Goal: Information Seeking & Learning: Understand process/instructions

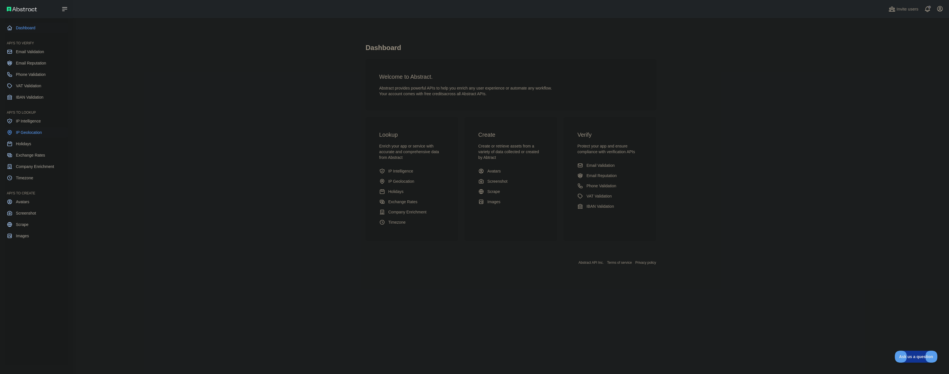
click at [40, 132] on span "IP Geolocation" at bounding box center [29, 132] width 26 height 6
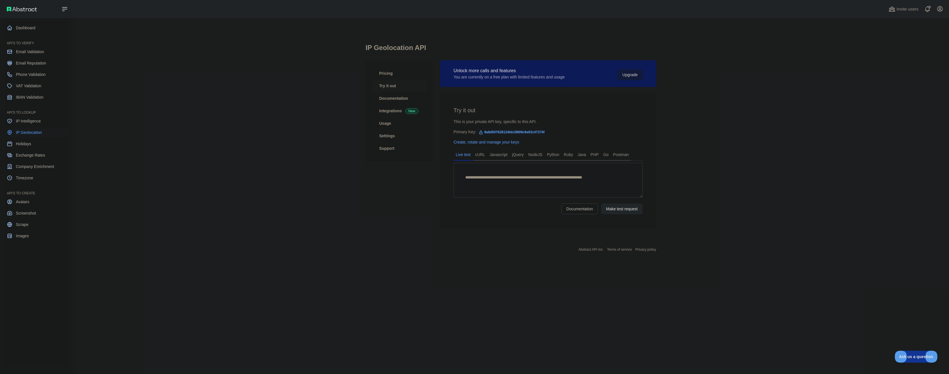
type textarea "**********"
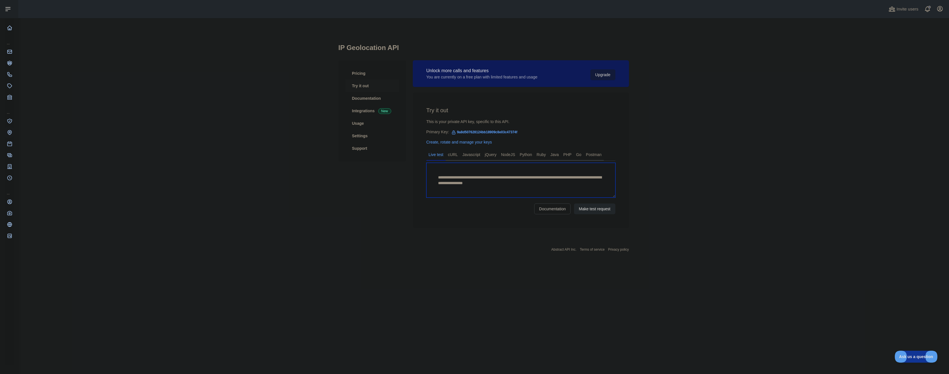
drag, startPoint x: 486, startPoint y: 190, endPoint x: 423, endPoint y: 167, distance: 67.2
click at [423, 167] on div "**********" at bounding box center [521, 160] width 216 height 135
click at [462, 180] on textarea "**********" at bounding box center [521, 180] width 189 height 35
click at [453, 155] on link "cURL" at bounding box center [453, 154] width 14 height 9
click at [474, 155] on link "Javascript" at bounding box center [471, 154] width 22 height 9
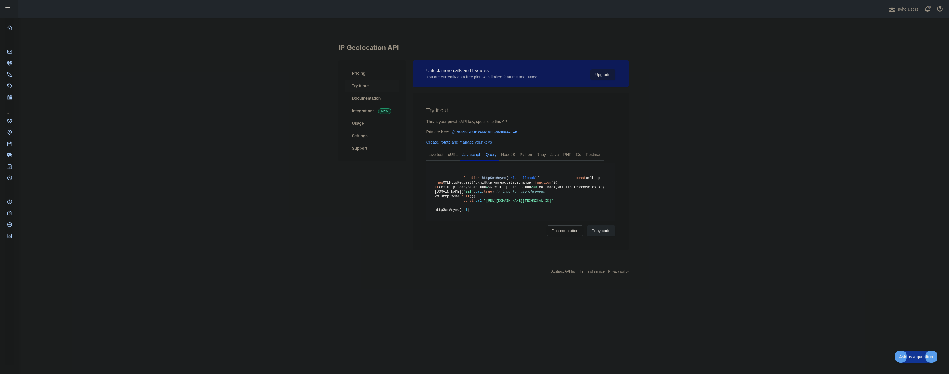
click at [492, 154] on link "jQuery" at bounding box center [491, 154] width 16 height 9
click at [507, 156] on link "NodeJS" at bounding box center [508, 154] width 19 height 9
click at [531, 157] on link "Python" at bounding box center [526, 154] width 17 height 9
click at [546, 157] on link "Ruby" at bounding box center [541, 154] width 14 height 9
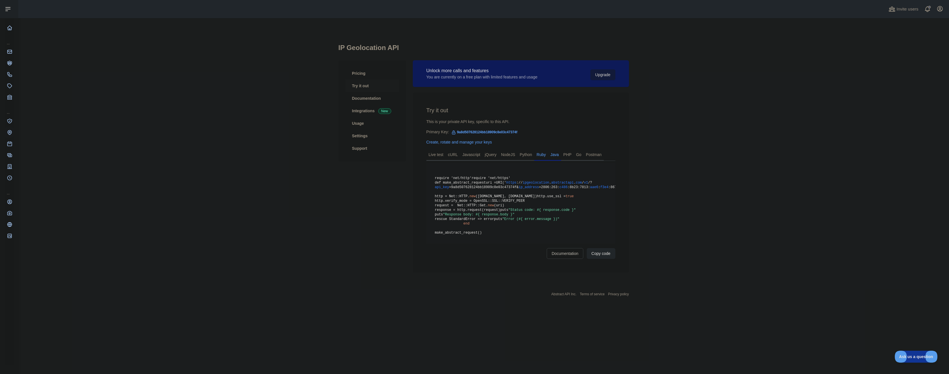
click at [559, 156] on link "Java" at bounding box center [554, 154] width 13 height 9
drag, startPoint x: 438, startPoint y: 121, endPoint x: 498, endPoint y: 120, distance: 59.6
click at [498, 120] on div "This is your private API key, specific to this API." at bounding box center [521, 122] width 189 height 6
click at [433, 131] on div "Primary Key: 9a8d507628124bb18909c8e03c47374f" at bounding box center [521, 132] width 189 height 6
click at [559, 150] on link "Java" at bounding box center [554, 154] width 13 height 9
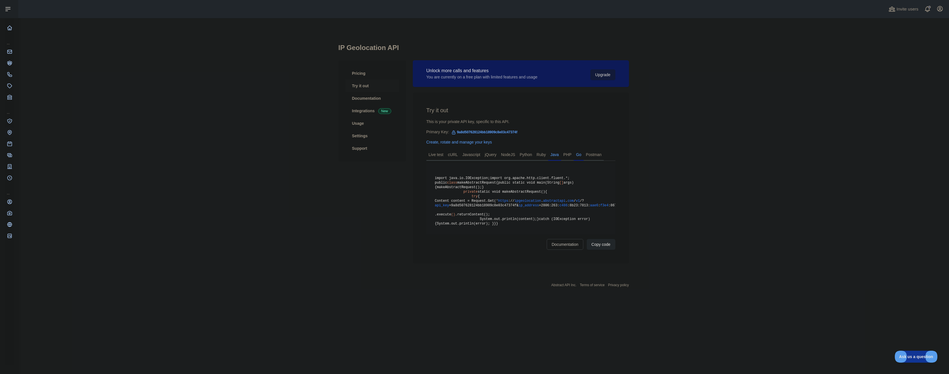
click at [574, 154] on link "Go" at bounding box center [579, 154] width 10 height 9
click at [587, 154] on link "Postman" at bounding box center [594, 154] width 20 height 9
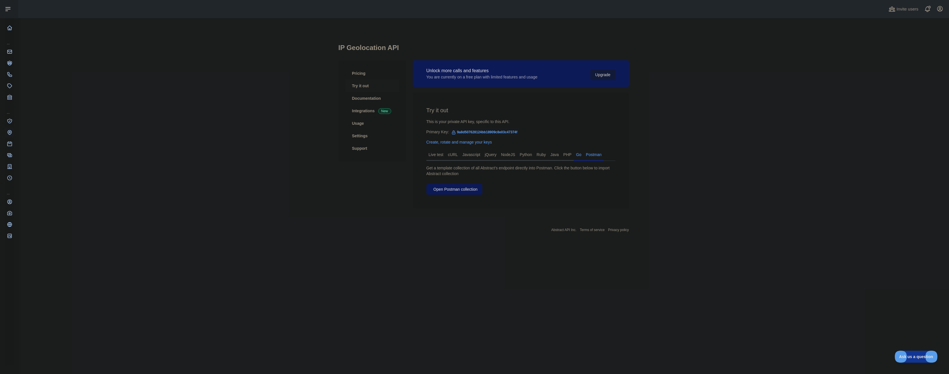
click at [574, 156] on link "Go" at bounding box center [579, 154] width 10 height 9
click at [561, 156] on link "PHP" at bounding box center [567, 154] width 13 height 9
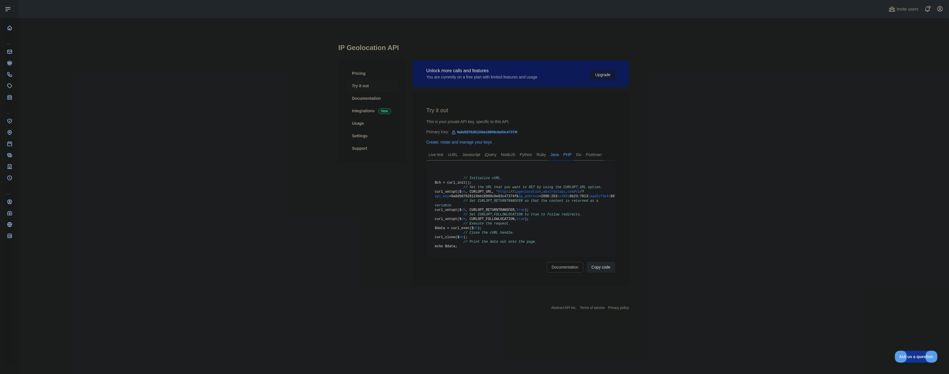
click at [549, 156] on link "Java" at bounding box center [554, 154] width 13 height 9
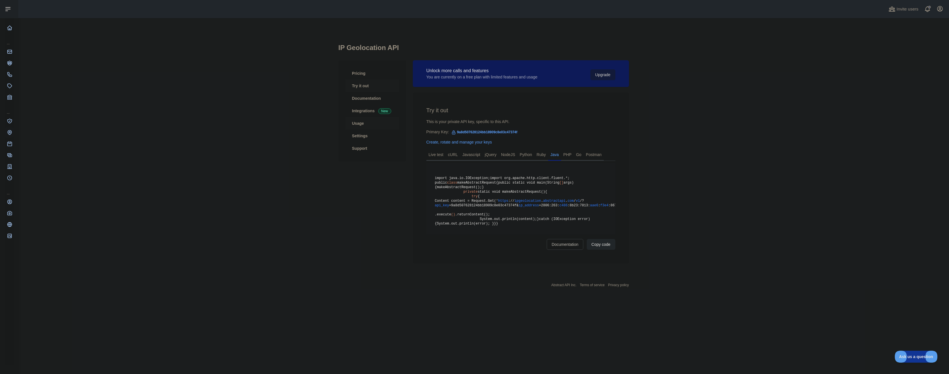
click at [358, 126] on link "Usage" at bounding box center [372, 123] width 54 height 12
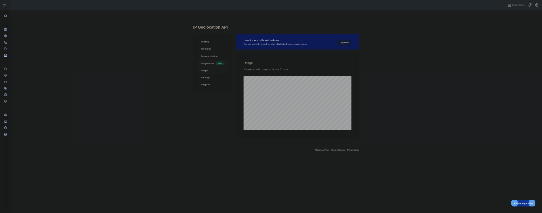
scroll to position [355, 931]
click at [362, 114] on link "Integrations New" at bounding box center [372, 110] width 54 height 12
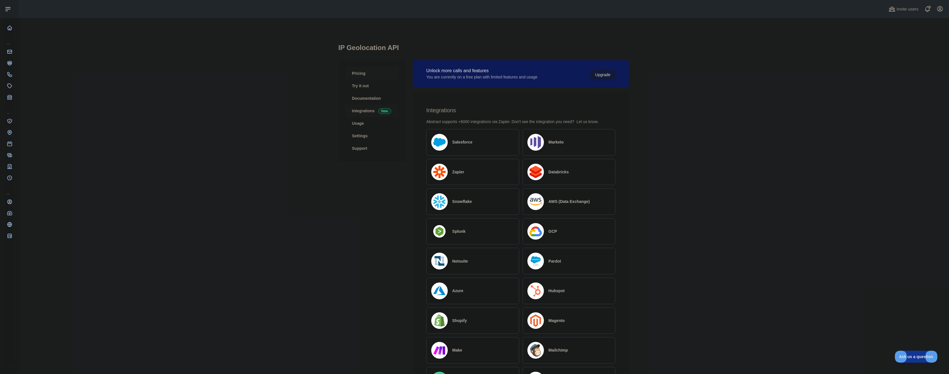
click at [363, 74] on link "Pricing" at bounding box center [372, 73] width 54 height 12
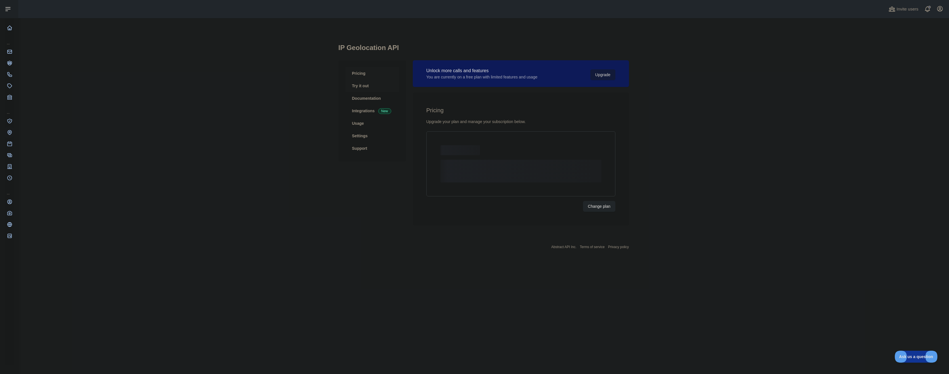
click at [365, 88] on link "Try it out" at bounding box center [372, 85] width 54 height 12
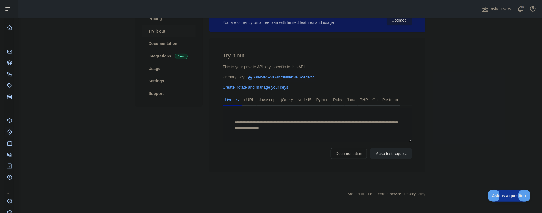
scroll to position [55, 0]
drag, startPoint x: 362, startPoint y: 129, endPoint x: 353, endPoint y: 129, distance: 8.8
click at [353, 129] on textarea "**********" at bounding box center [317, 124] width 189 height 34
click at [340, 129] on textarea "**********" at bounding box center [317, 124] width 189 height 34
drag, startPoint x: 341, startPoint y: 128, endPoint x: 341, endPoint y: 136, distance: 7.7
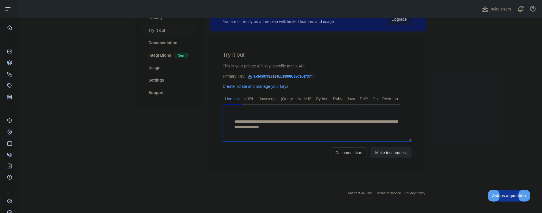
click at [341, 136] on textarea "**********" at bounding box center [317, 124] width 189 height 34
type textarea "**********"
click at [387, 153] on button "Make test request" at bounding box center [391, 153] width 41 height 11
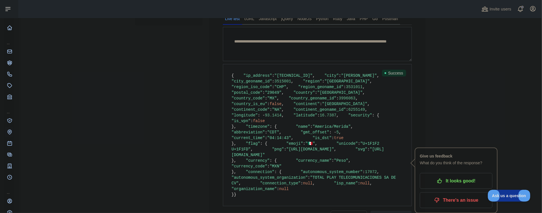
scroll to position [137, 0]
drag, startPoint x: 260, startPoint y: 87, endPoint x: 293, endPoint y: 85, distance: 33.8
click at [341, 77] on span ""[PERSON_NAME]"" at bounding box center [359, 75] width 36 height 5
copy span "[PERSON_NAME]"
click at [325, 83] on span ""[GEOGRAPHIC_DATA]"" at bounding box center [347, 80] width 45 height 5
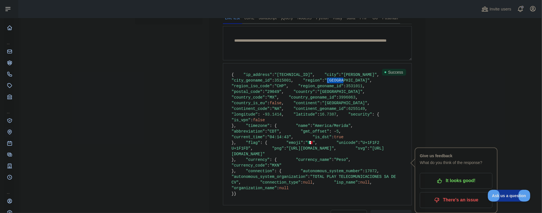
click at [325, 83] on span ""[GEOGRAPHIC_DATA]"" at bounding box center [347, 80] width 45 height 5
copy span "[GEOGRAPHIC_DATA]"
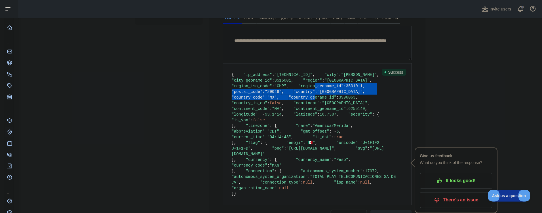
drag, startPoint x: 255, startPoint y: 110, endPoint x: 263, endPoint y: 132, distance: 23.5
click at [263, 132] on code "{ "ip_address" : "[TECHNICAL_ID]" , "city" : "Tuxtla [PERSON_NAME]" , "city_geo…" at bounding box center [315, 135] width 167 height 124
drag, startPoint x: 263, startPoint y: 132, endPoint x: 255, endPoint y: 109, distance: 24.5
click at [299, 89] on span ""region_geoname_id"" at bounding box center [321, 86] width 45 height 5
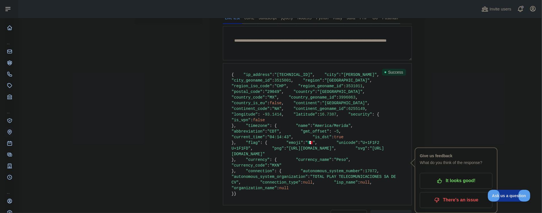
click at [279, 94] on span ""29049"" at bounding box center [273, 92] width 17 height 5
copy span "29049"
click at [318, 94] on span ""[GEOGRAPHIC_DATA]"" at bounding box center [340, 92] width 45 height 5
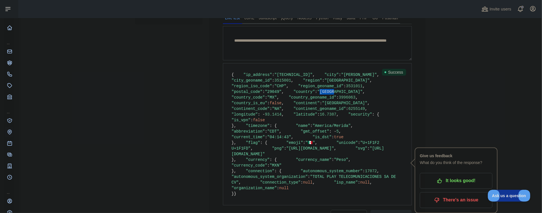
copy span "[GEOGRAPHIC_DATA]"
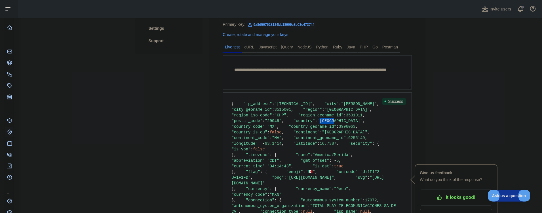
scroll to position [124, 0]
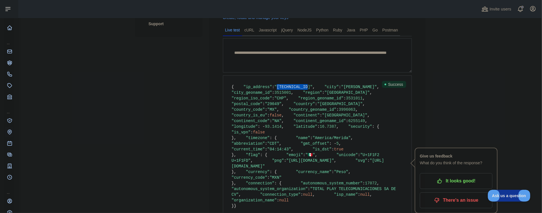
drag, startPoint x: 272, startPoint y: 92, endPoint x: 300, endPoint y: 94, distance: 27.7
click at [300, 89] on span ""[TECHNICAL_ID]"" at bounding box center [294, 87] width 38 height 5
copy span "[TECHNICAL_ID]"
click at [294, 111] on pre "{ "ip_address" : "[TECHNICAL_ID]" , "city" : "Tuxtla [PERSON_NAME]" , "city_geo…" at bounding box center [317, 147] width 189 height 142
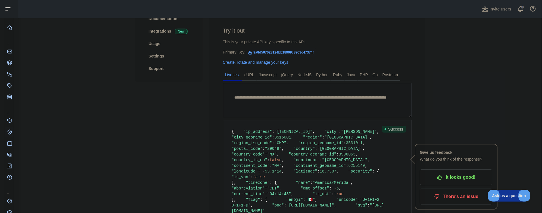
scroll to position [76, 0]
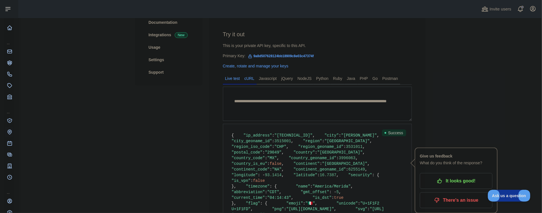
click at [247, 80] on link "cURL" at bounding box center [249, 78] width 14 height 9
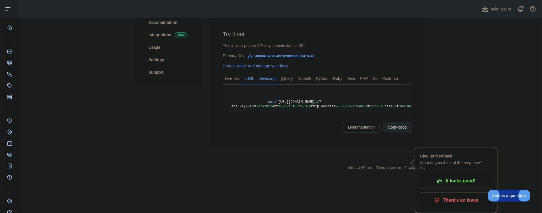
click at [263, 81] on link "Javascript" at bounding box center [268, 78] width 22 height 9
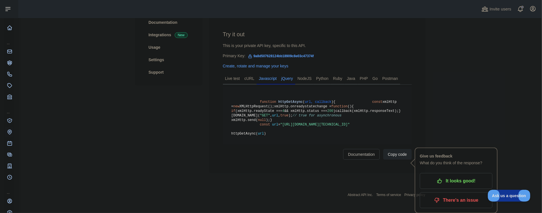
click at [283, 81] on link "jQuery" at bounding box center [287, 78] width 16 height 9
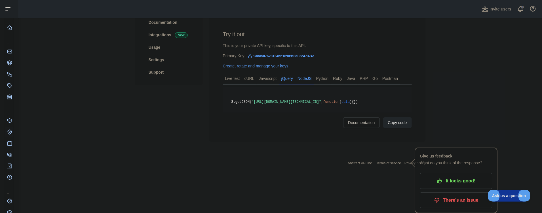
click at [298, 81] on link "NodeJS" at bounding box center [304, 78] width 19 height 9
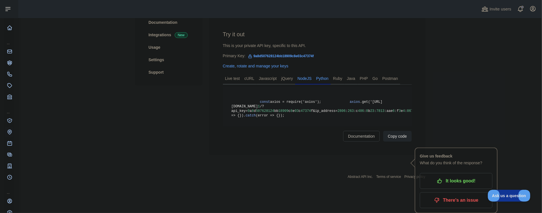
click at [319, 81] on link "Python" at bounding box center [322, 78] width 17 height 9
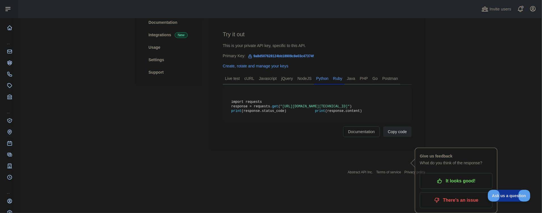
click at [335, 80] on link "Ruby" at bounding box center [338, 78] width 14 height 9
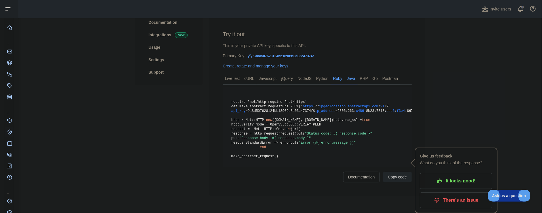
click at [350, 80] on link "Java" at bounding box center [351, 78] width 13 height 9
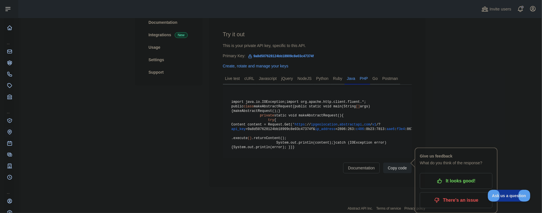
click at [364, 80] on link "PHP" at bounding box center [364, 78] width 13 height 9
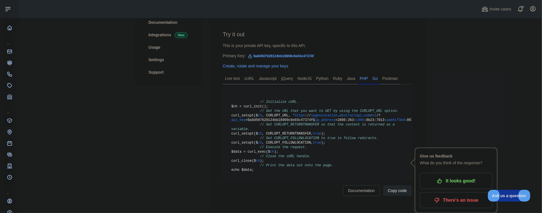
click at [371, 79] on link "Go" at bounding box center [375, 78] width 10 height 9
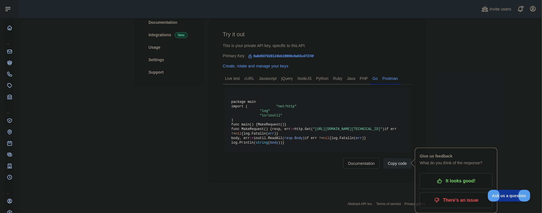
click at [385, 81] on link "Postman" at bounding box center [390, 78] width 20 height 9
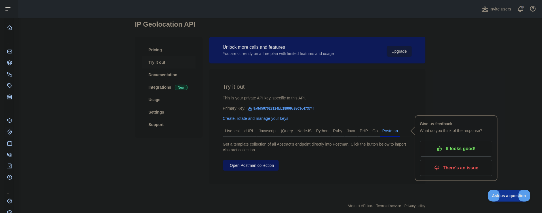
scroll to position [36, 0]
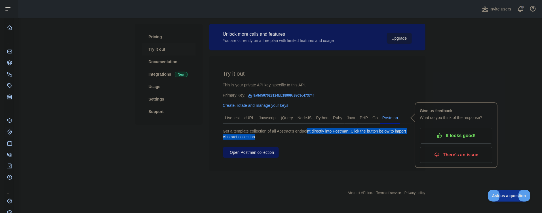
drag, startPoint x: 307, startPoint y: 132, endPoint x: 364, endPoint y: 140, distance: 57.9
click at [364, 140] on div "Get a template collection of all Abstract's endpoint directly into Postman. Cli…" at bounding box center [317, 144] width 189 height 30
drag, startPoint x: 364, startPoint y: 140, endPoint x: 358, endPoint y: 150, distance: 12.0
click at [354, 150] on div "Get a template collection of all Abstract's endpoint directly into Postman. Cli…" at bounding box center [317, 144] width 189 height 30
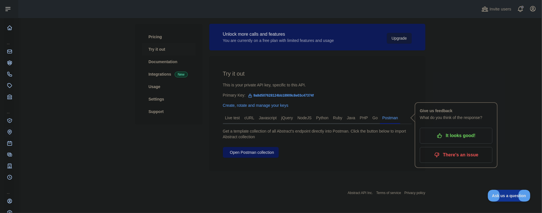
click at [430, 137] on p "It looks good!" at bounding box center [456, 136] width 64 height 10
click at [523, 10] on span at bounding box center [522, 9] width 11 height 18
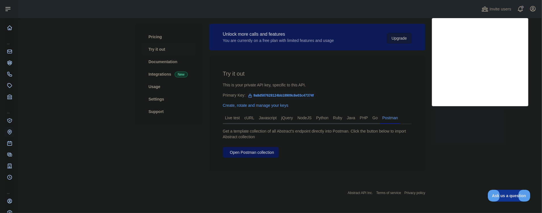
click at [467, 152] on main "IP Geolocation API Pricing Try it out Documentation Integrations New Usage Sett…" at bounding box center [280, 115] width 524 height 195
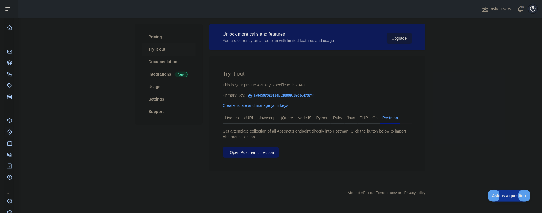
click at [534, 7] on icon "button" at bounding box center [533, 8] width 7 height 7
click at [481, 116] on main "IP Geolocation API Pricing Try it out Documentation Integrations New Usage Sett…" at bounding box center [280, 115] width 524 height 195
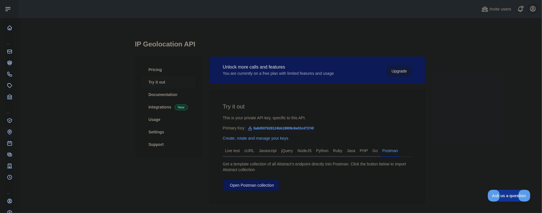
scroll to position [0, 0]
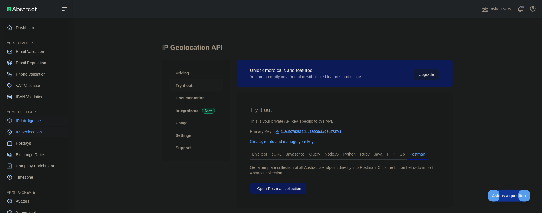
click at [22, 117] on link "IP Intelligence" at bounding box center [37, 121] width 64 height 10
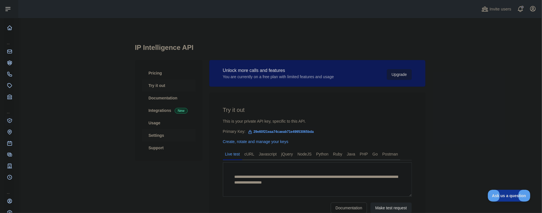
click at [156, 136] on link "Settings" at bounding box center [169, 135] width 54 height 12
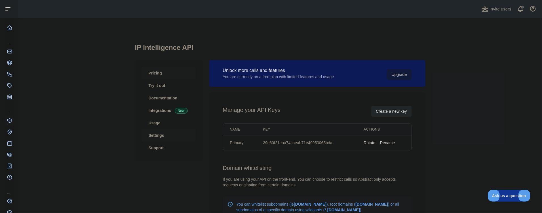
click at [152, 75] on link "Pricing" at bounding box center [169, 73] width 54 height 12
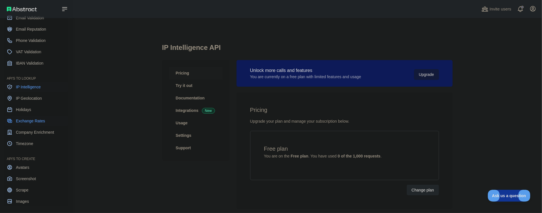
scroll to position [36, 0]
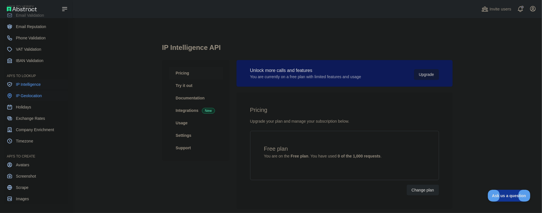
click at [32, 95] on span "IP Geolocation" at bounding box center [29, 96] width 26 height 6
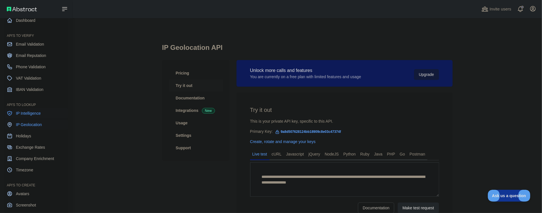
scroll to position [4, 0]
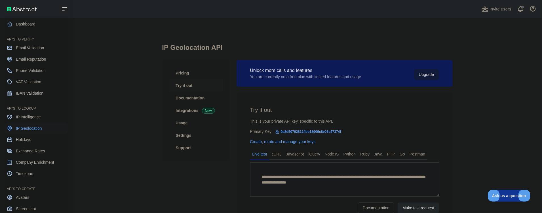
click at [29, 129] on span "IP Geolocation" at bounding box center [29, 129] width 26 height 6
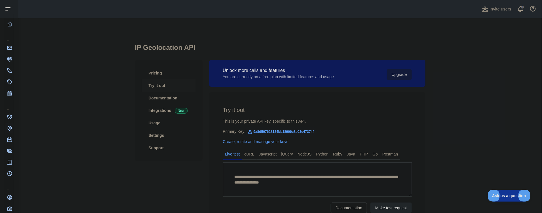
click at [130, 155] on main "**********" at bounding box center [280, 115] width 524 height 195
click at [473, 127] on main "**********" at bounding box center [280, 115] width 524 height 195
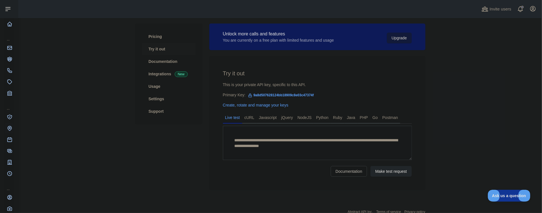
scroll to position [55, 0]
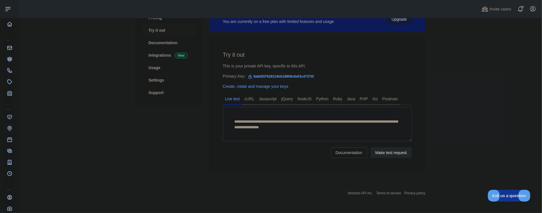
click at [486, 45] on main "**********" at bounding box center [280, 115] width 524 height 195
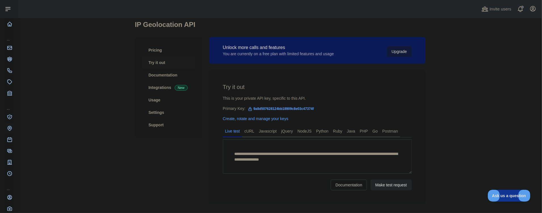
scroll to position [0, 0]
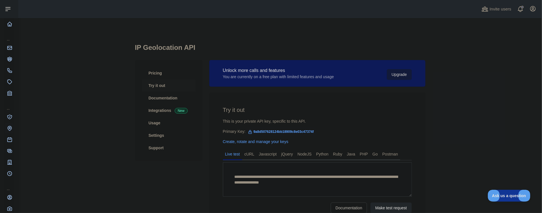
click at [462, 58] on main "**********" at bounding box center [280, 115] width 524 height 195
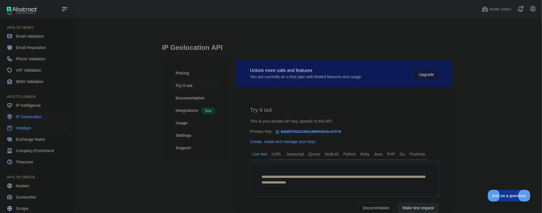
scroll to position [36, 0]
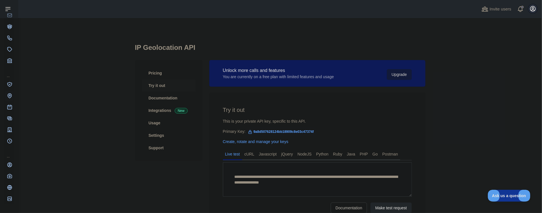
click at [534, 9] on icon "button" at bounding box center [533, 8] width 7 height 7
click at [503, 42] on link "Account settings" at bounding box center [506, 41] width 64 height 10
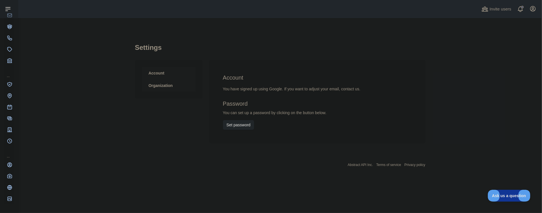
click at [156, 85] on link "Organization" at bounding box center [169, 85] width 54 height 12
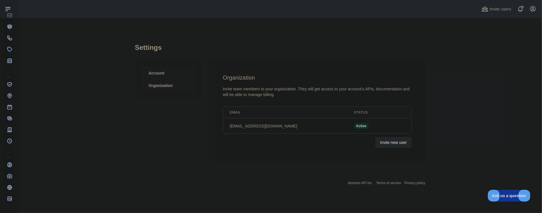
click at [159, 76] on link "Account" at bounding box center [169, 73] width 54 height 12
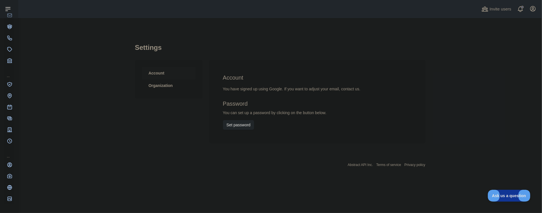
click at [469, 90] on main "Settings Account Organization Account You have signed up using Google. If you w…" at bounding box center [280, 115] width 524 height 195
click at [533, 10] on icon "button" at bounding box center [533, 8] width 5 height 5
click at [498, 60] on button "Billing" at bounding box center [506, 61] width 64 height 10
click at [162, 86] on link "Organization" at bounding box center [169, 85] width 54 height 12
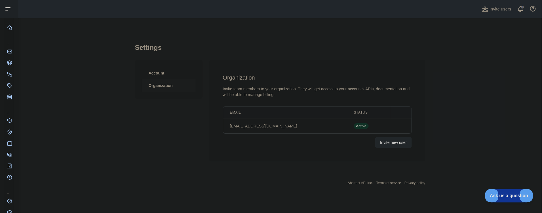
click at [508, 196] on span "Ask us a question" at bounding box center [506, 195] width 43 height 4
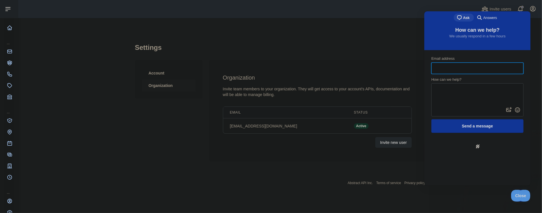
click at [398, 34] on div "Settings Account Organization Organization Invite team members to your organiza…" at bounding box center [280, 101] width 291 height 138
click at [257, 190] on div "Settings Account Organization Organization Invite team members to your organiza…" at bounding box center [280, 111] width 291 height 186
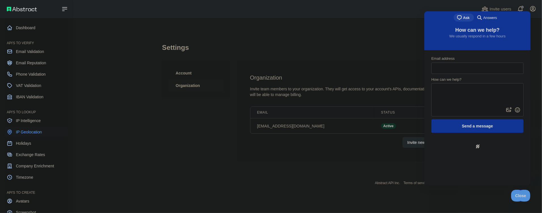
click at [20, 132] on span "IP Geolocation" at bounding box center [29, 132] width 26 height 6
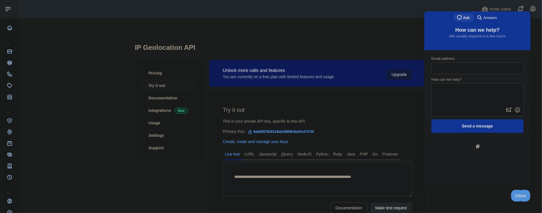
type textarea "**********"
click at [393, 30] on div "**********" at bounding box center [280, 143] width 291 height 251
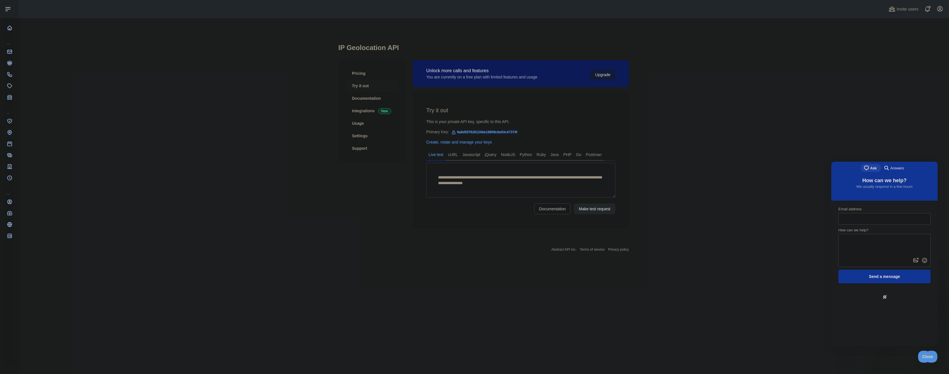
drag, startPoint x: 534, startPoint y: 0, endPoint x: 437, endPoint y: 242, distance: 260.7
click at [437, 213] on div "Abstract API Inc. Terms of service Privacy policy" at bounding box center [484, 246] width 291 height 20
click at [542, 208] on button "Make test request" at bounding box center [594, 208] width 41 height 11
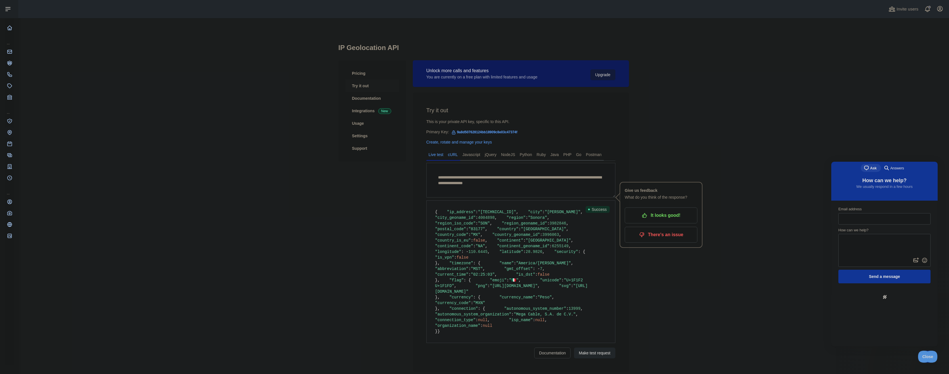
click at [451, 155] on link "cURL" at bounding box center [453, 154] width 14 height 9
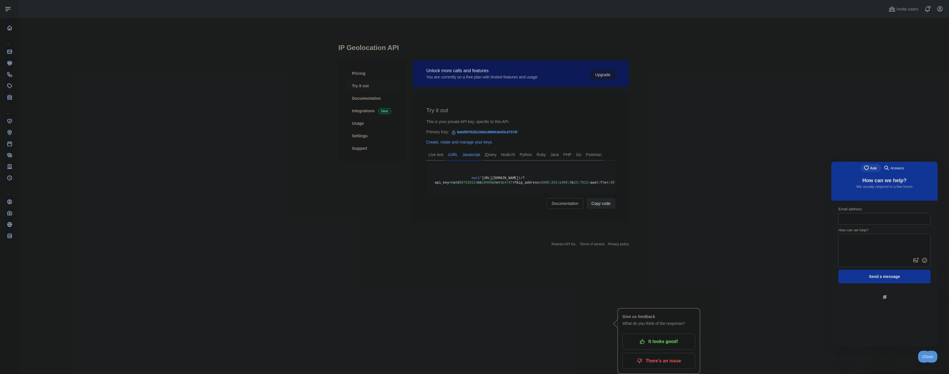
click at [472, 157] on link "Javascript" at bounding box center [471, 154] width 22 height 9
click at [452, 155] on link "cURL" at bounding box center [453, 154] width 14 height 9
click at [474, 175] on pre "curl 'https://ipgeolocation.abstractapi.com/v 1 /?api_key= 9 a 8 d 507628124 bb…" at bounding box center [521, 178] width 189 height 31
click at [491, 177] on span "'[URL][DOMAIN_NAME]" at bounding box center [499, 178] width 39 height 4
drag, startPoint x: 495, startPoint y: 179, endPoint x: 576, endPoint y: 184, distance: 80.5
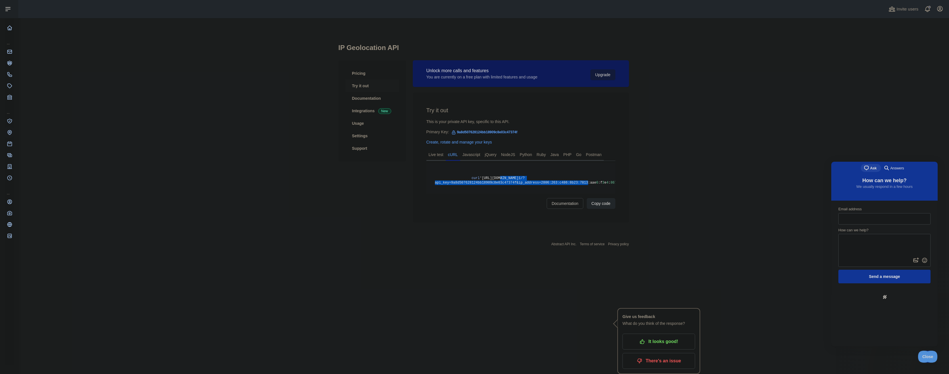
click at [542, 184] on pre "curl 'https://ipgeolocation.abstractapi.com/v 1 /?api_key= 9 a 8 d 507628124 bb…" at bounding box center [521, 178] width 189 height 31
drag, startPoint x: 576, startPoint y: 184, endPoint x: 527, endPoint y: 183, distance: 48.8
click at [527, 183] on span "f&ip_address=" at bounding box center [528, 183] width 27 height 4
click at [473, 154] on link "Javascript" at bounding box center [471, 154] width 22 height 9
click at [488, 154] on link "jQuery" at bounding box center [491, 154] width 16 height 9
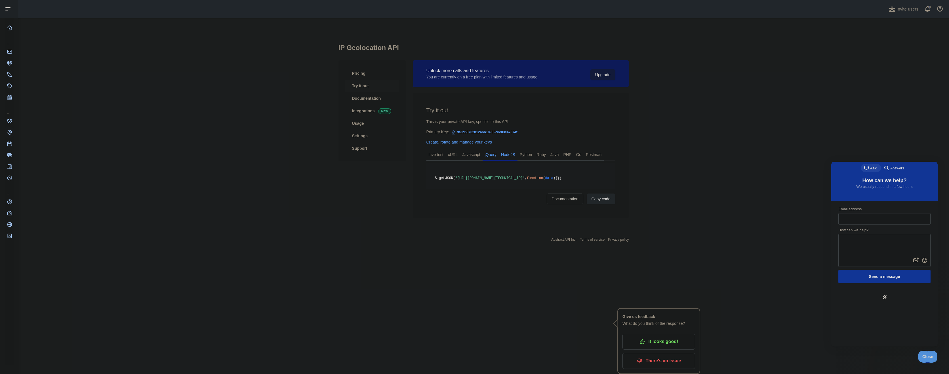
click at [513, 157] on link "NodeJS" at bounding box center [508, 154] width 19 height 9
click at [530, 157] on link "Python" at bounding box center [526, 154] width 17 height 9
click at [542, 157] on link "Ruby" at bounding box center [541, 154] width 14 height 9
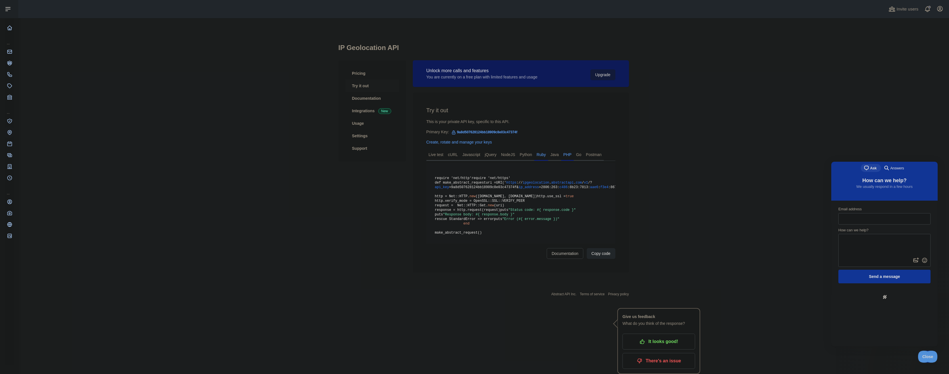
click at [542, 155] on link "PHP" at bounding box center [567, 154] width 13 height 9
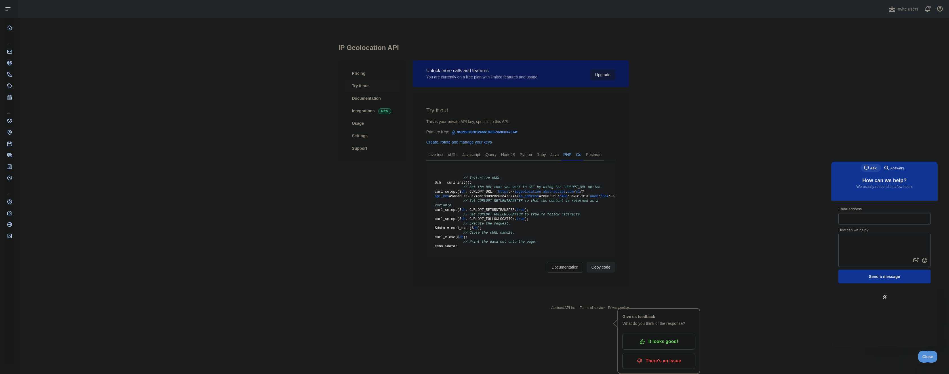
click at [542, 154] on link "Go" at bounding box center [579, 154] width 10 height 9
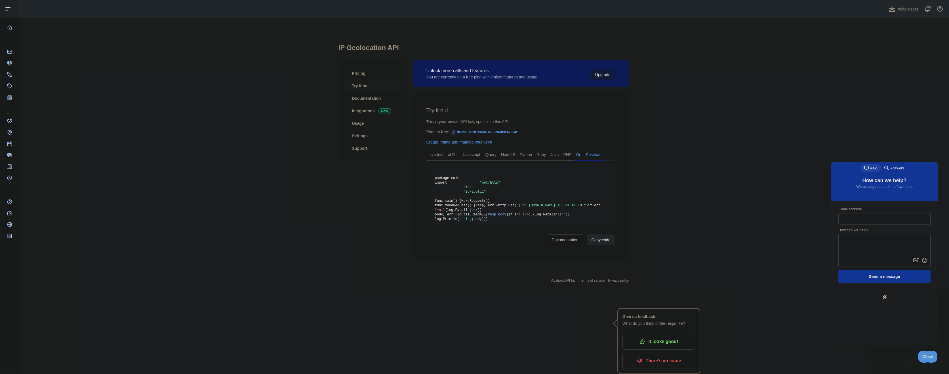
click at [542, 154] on link "Postman" at bounding box center [594, 154] width 20 height 9
click at [437, 154] on link "Live test" at bounding box center [436, 154] width 19 height 9
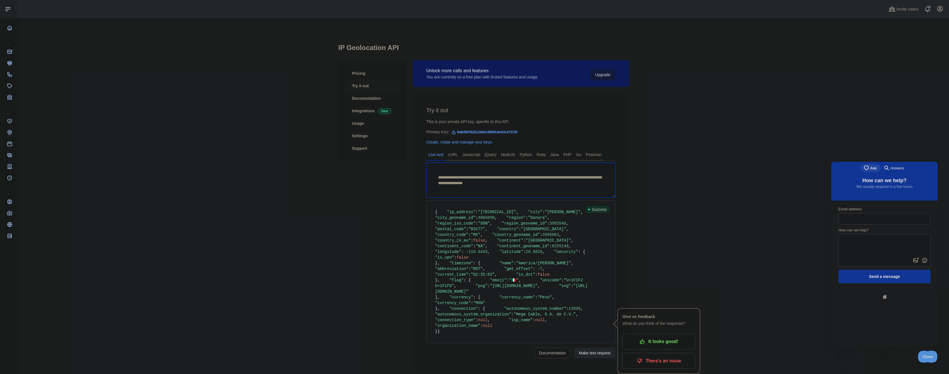
click at [479, 191] on textarea "**********" at bounding box center [521, 180] width 189 height 35
click at [461, 167] on textarea "**********" at bounding box center [521, 180] width 189 height 35
